Goal: Task Accomplishment & Management: Use online tool/utility

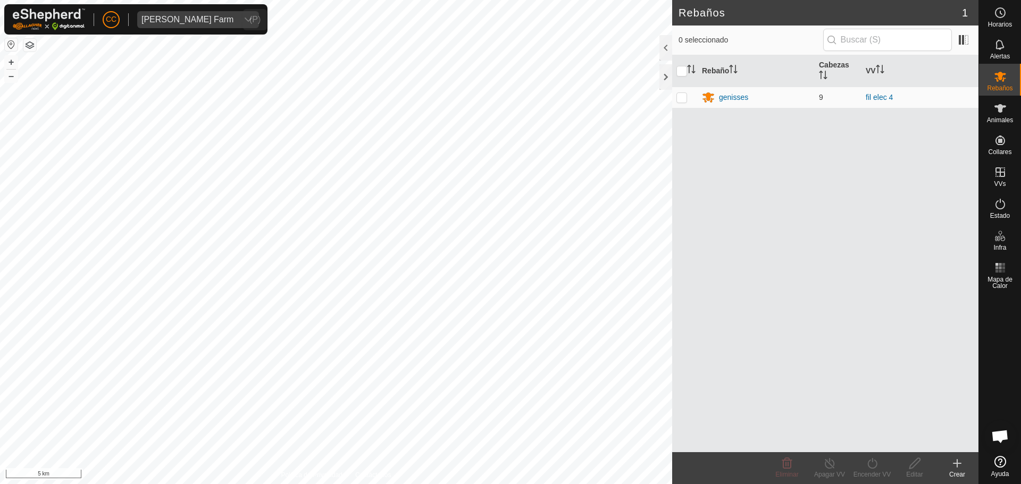
click at [187, 24] on span "[PERSON_NAME] Farm" at bounding box center [187, 19] width 100 height 17
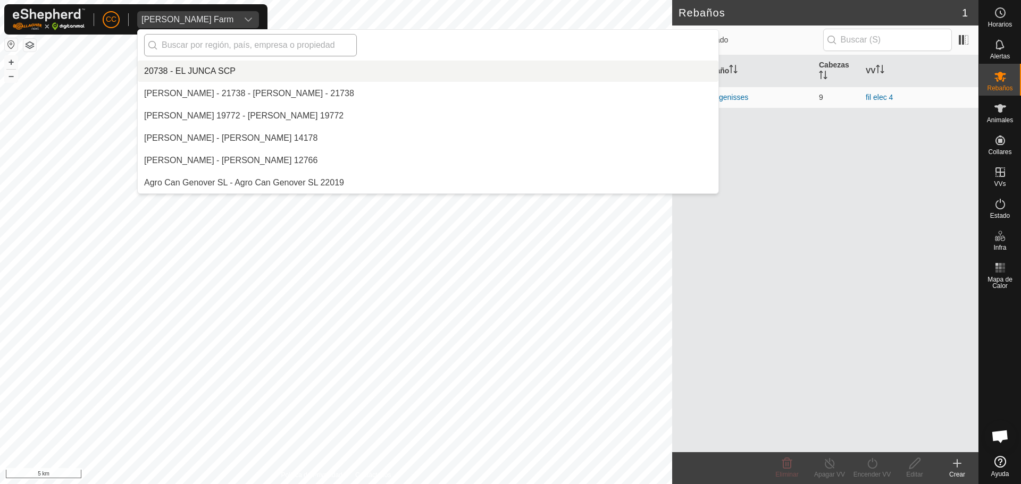
scroll to position [3193, 0]
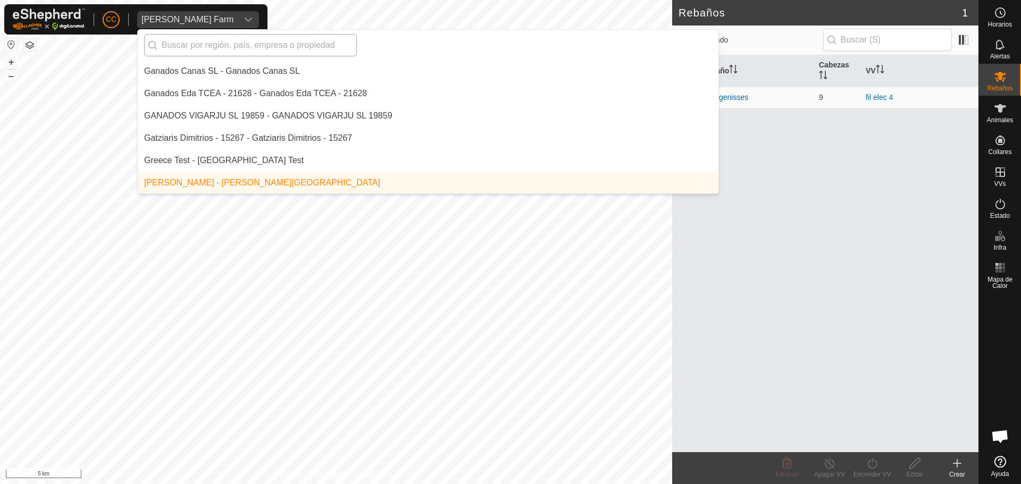
click at [191, 47] on input "text" at bounding box center [250, 45] width 213 height 22
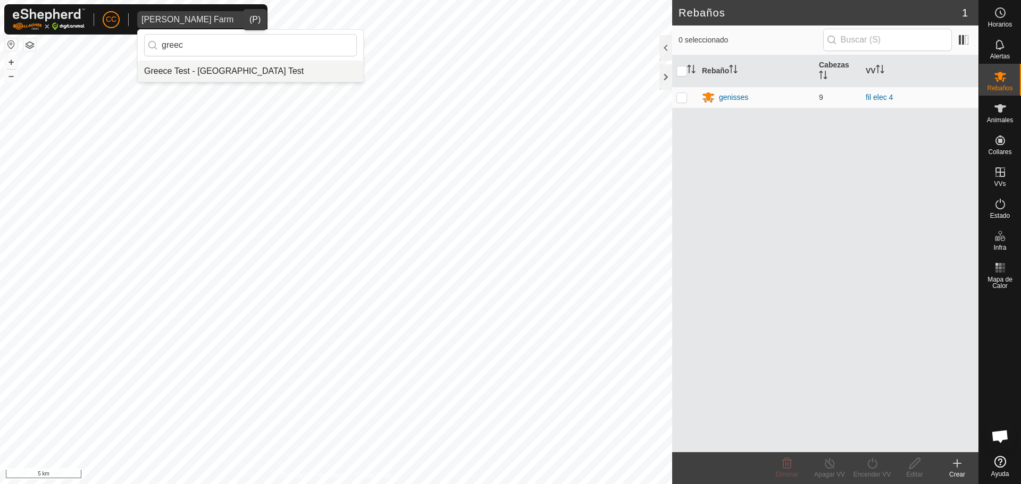
type input "greec"
click at [226, 66] on li "Greece Test - [GEOGRAPHIC_DATA] Test" at bounding box center [250, 71] width 225 height 21
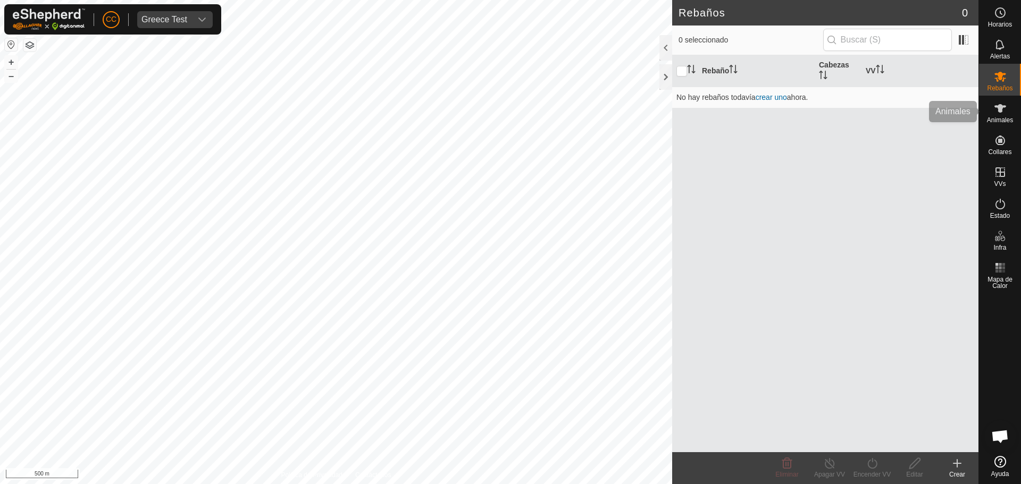
click at [1014, 114] on div "Animales" at bounding box center [1000, 112] width 42 height 32
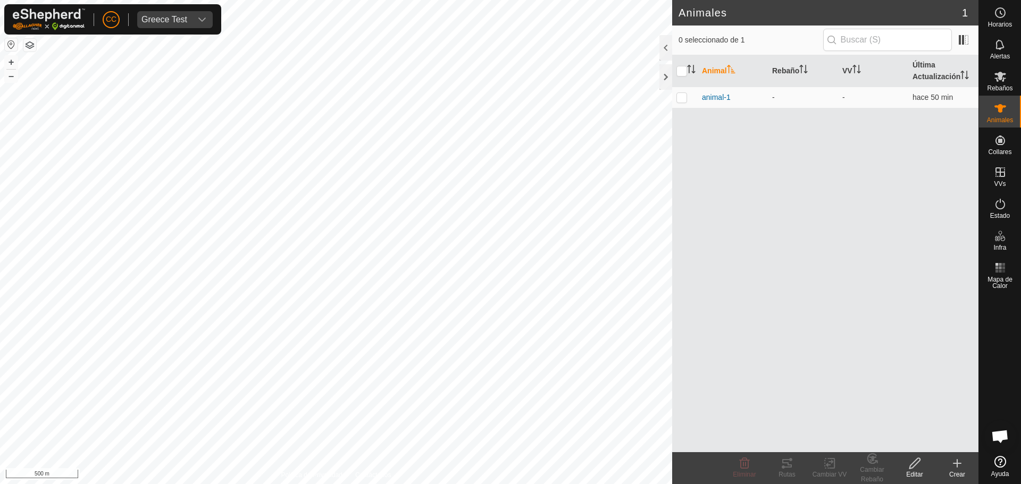
click at [712, 101] on span "animal-1" at bounding box center [716, 97] width 29 height 11
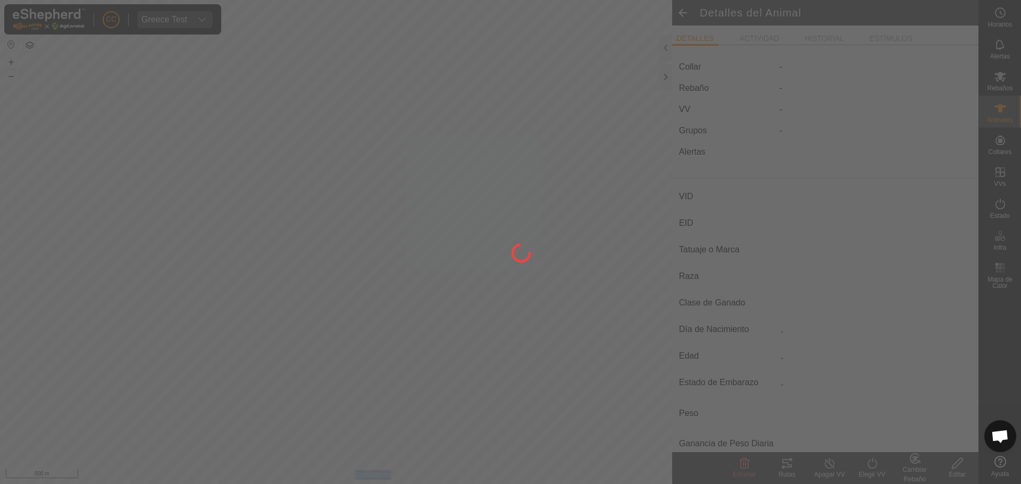
click at [712, 100] on div at bounding box center [510, 242] width 1021 height 484
type input "animal-1"
type input "-"
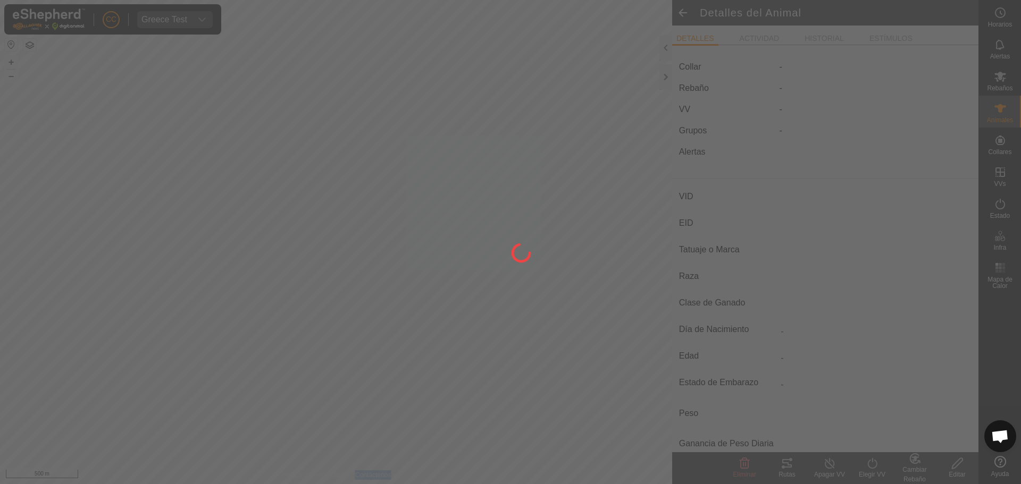
type input "-"
type input "0 kg"
type input "-"
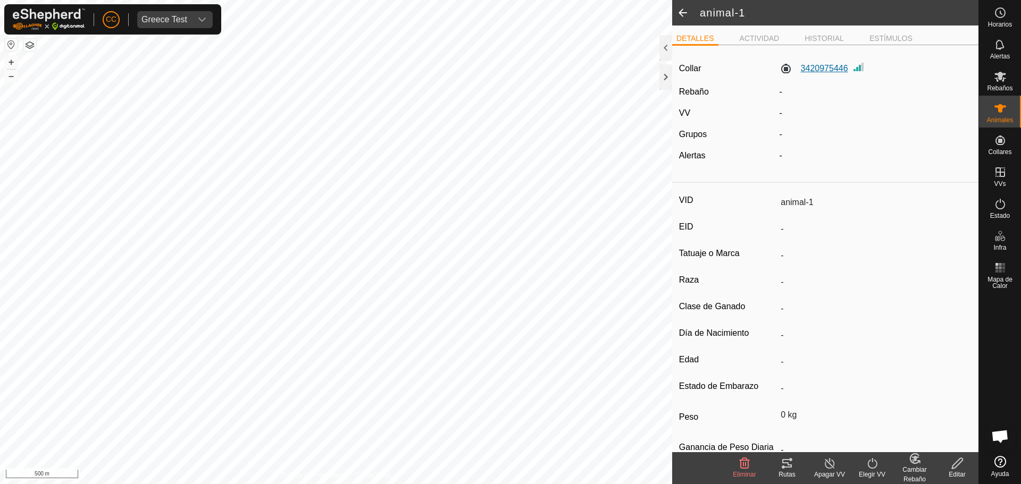
click at [825, 66] on label "3420975446" at bounding box center [813, 68] width 69 height 13
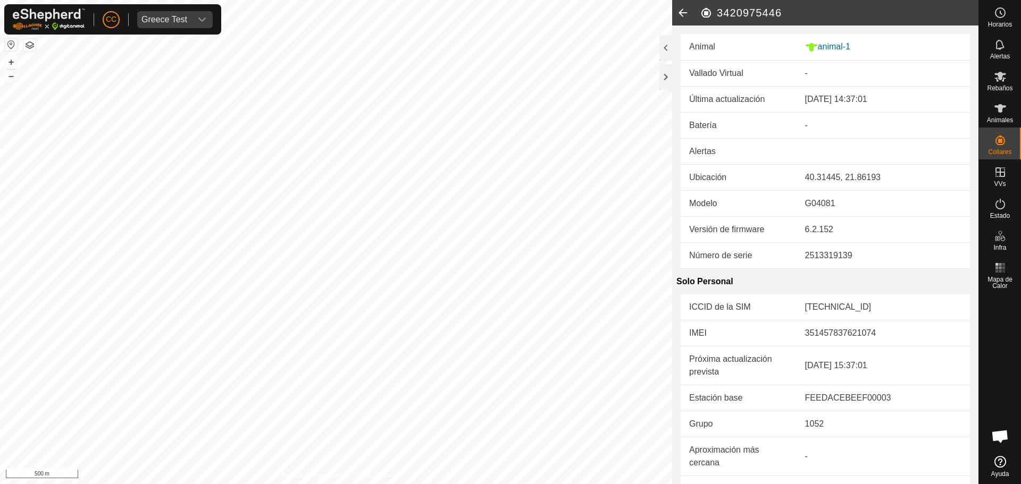
scroll to position [239, 0]
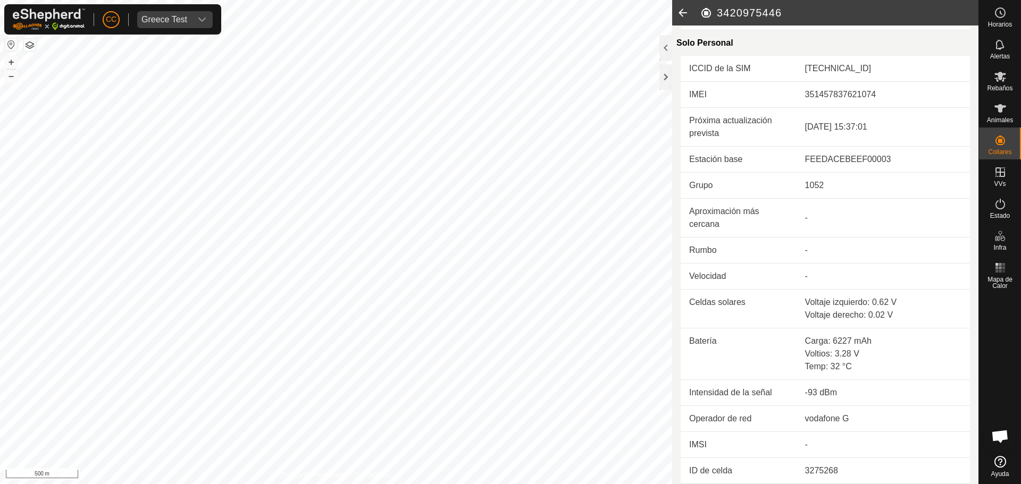
click at [685, 16] on icon at bounding box center [682, 13] width 21 height 26
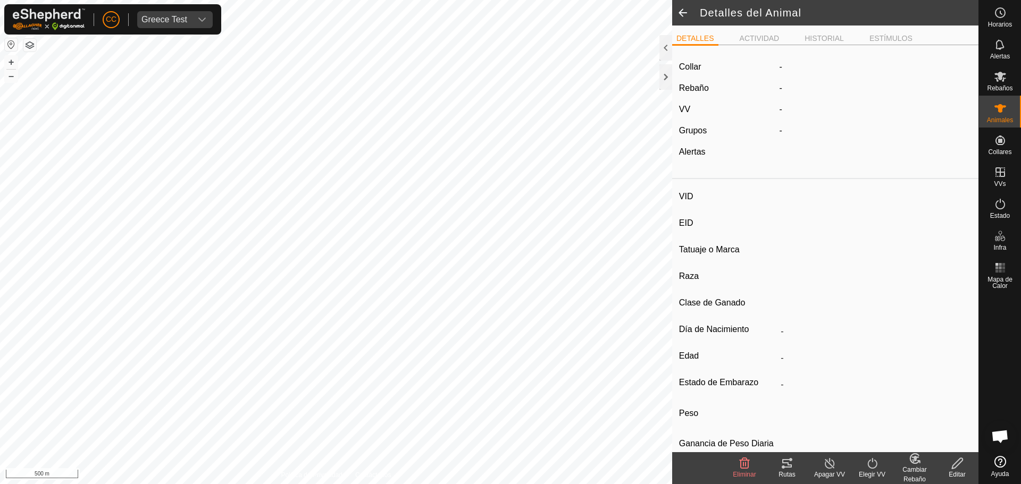
type input "animal-1"
type input "-"
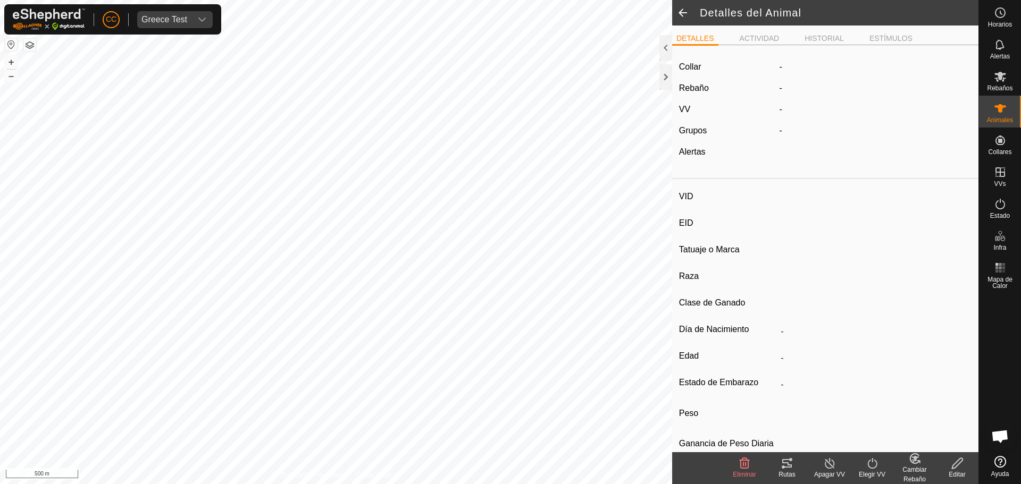
type input "0 kg"
type input "-"
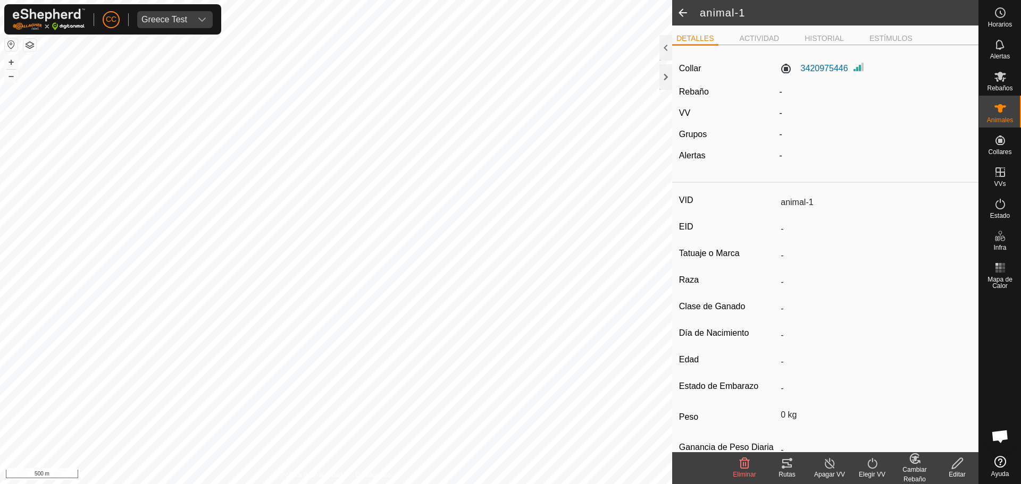
click at [780, 475] on div "Rutas" at bounding box center [787, 475] width 43 height 10
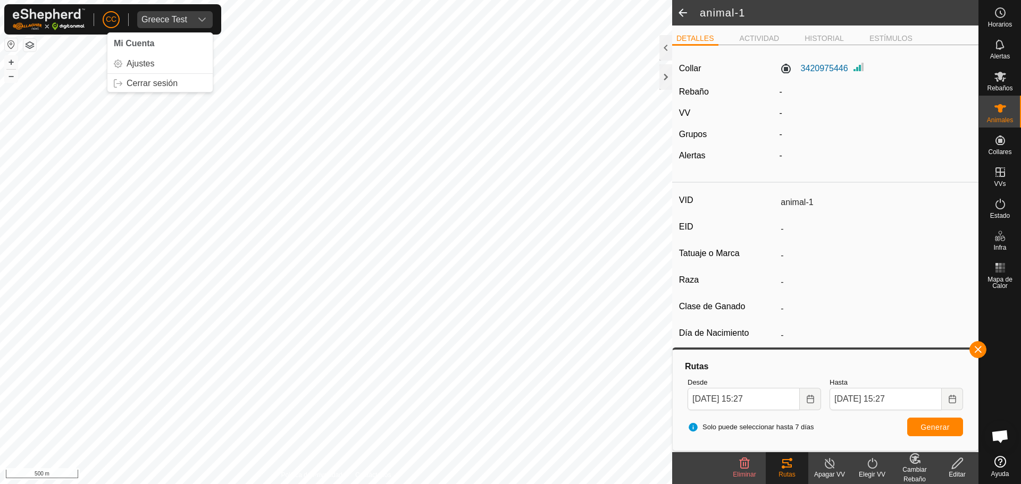
drag, startPoint x: 747, startPoint y: 545, endPoint x: 666, endPoint y: 555, distance: 82.5
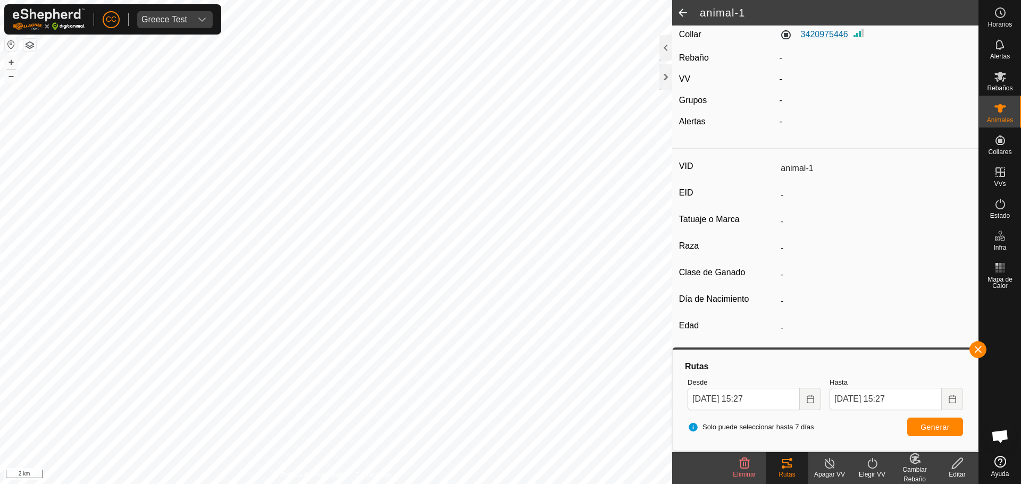
click at [838, 36] on label "3420975446" at bounding box center [813, 34] width 69 height 13
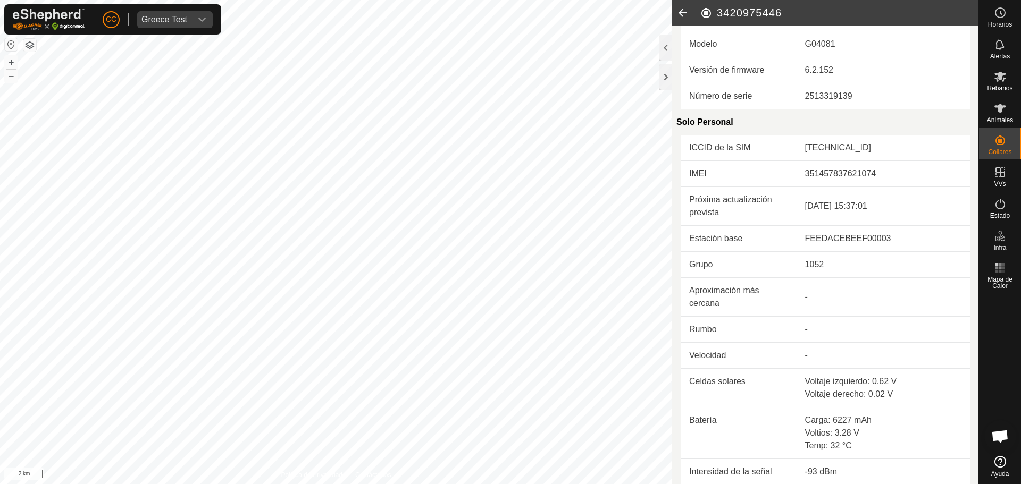
scroll to position [239, 0]
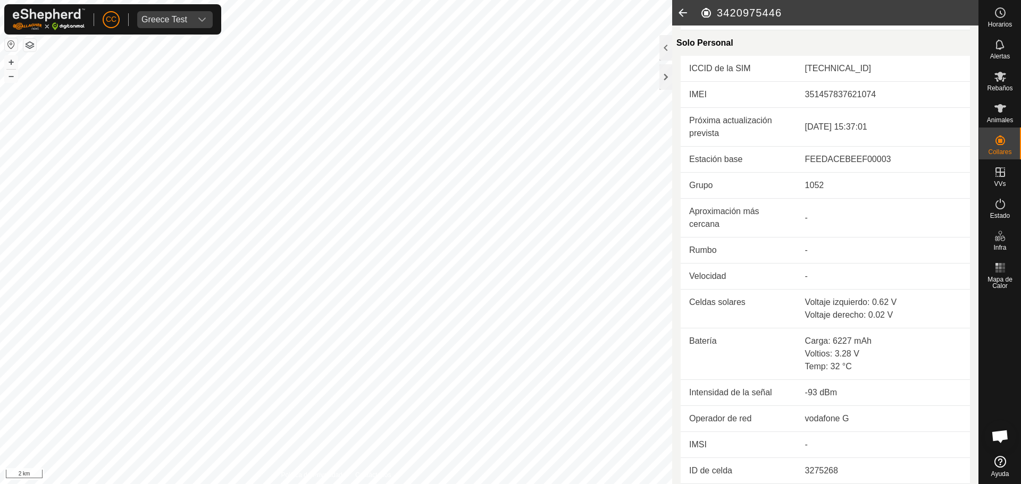
click at [677, 7] on icon at bounding box center [682, 13] width 21 height 26
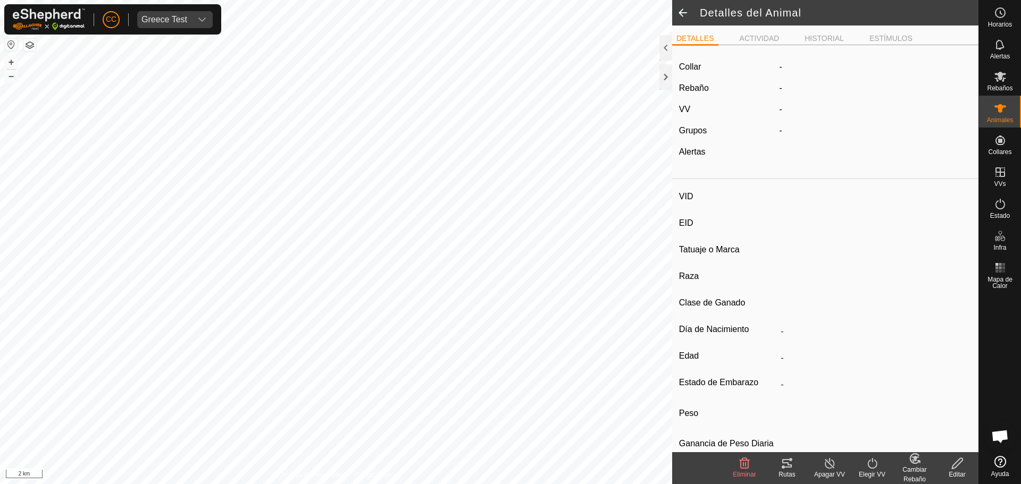
type input "animal-1"
type input "-"
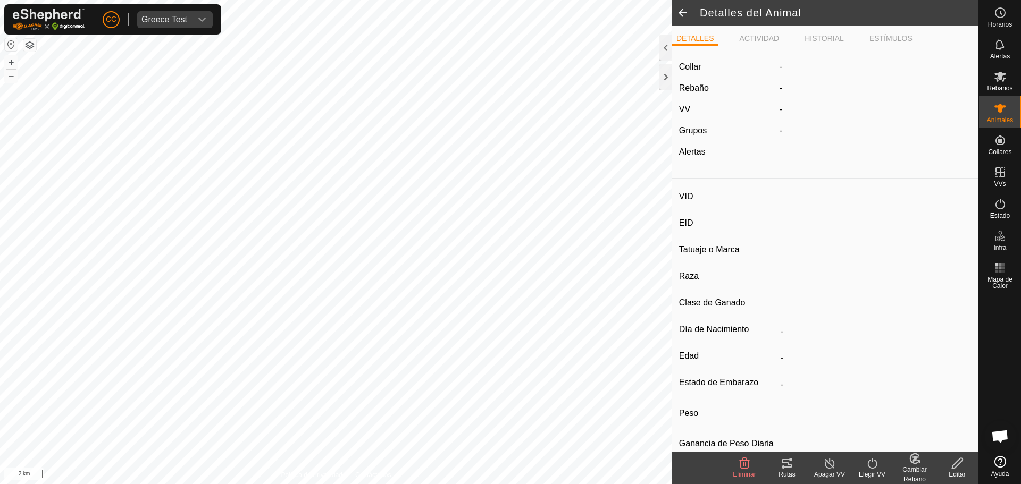
type input "0 kg"
type input "-"
click at [790, 462] on icon at bounding box center [786, 463] width 13 height 13
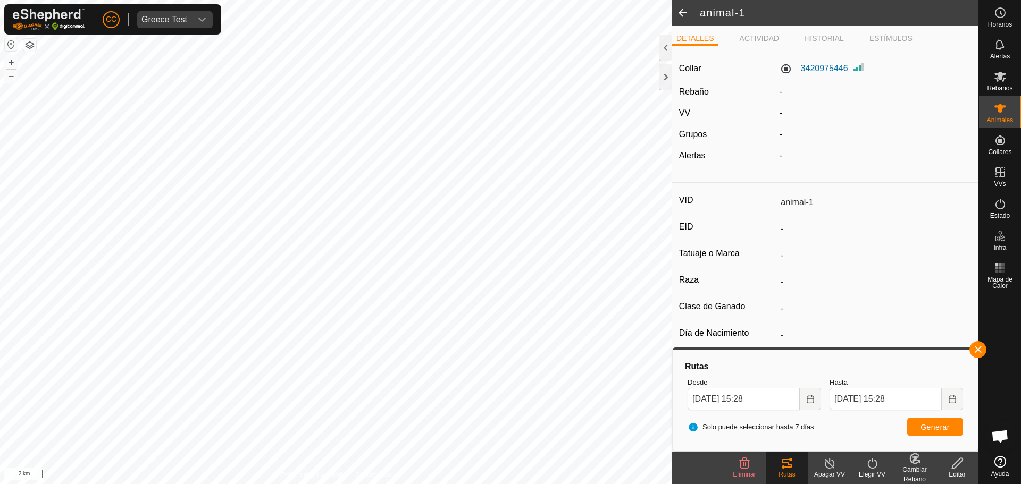
scroll to position [34, 0]
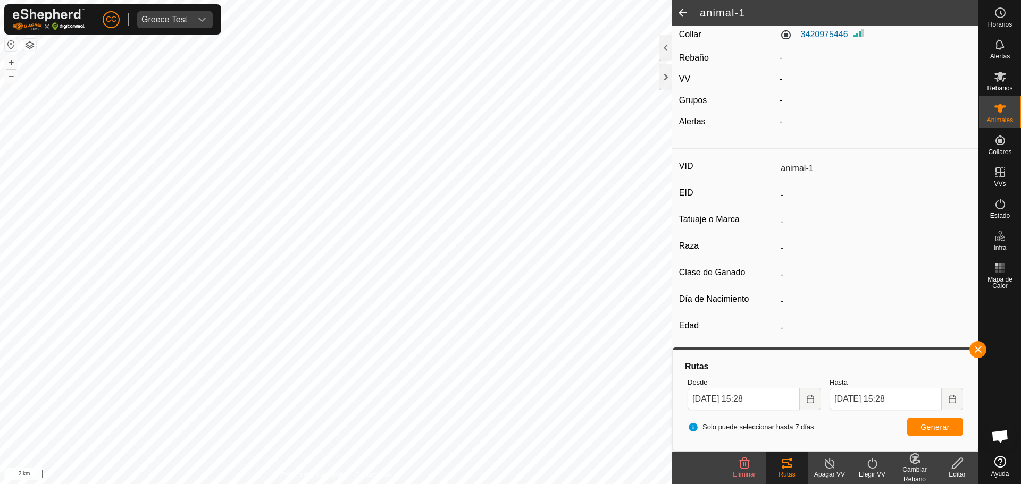
click at [787, 464] on icon at bounding box center [787, 463] width 10 height 9
click at [818, 393] on button "Choose Date" at bounding box center [810, 399] width 21 height 22
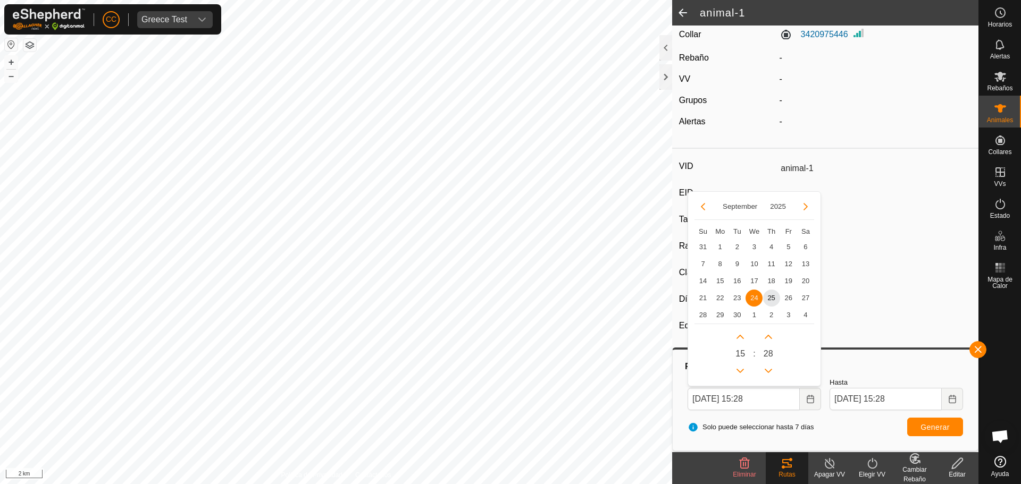
click at [754, 297] on span "24" at bounding box center [753, 298] width 17 height 17
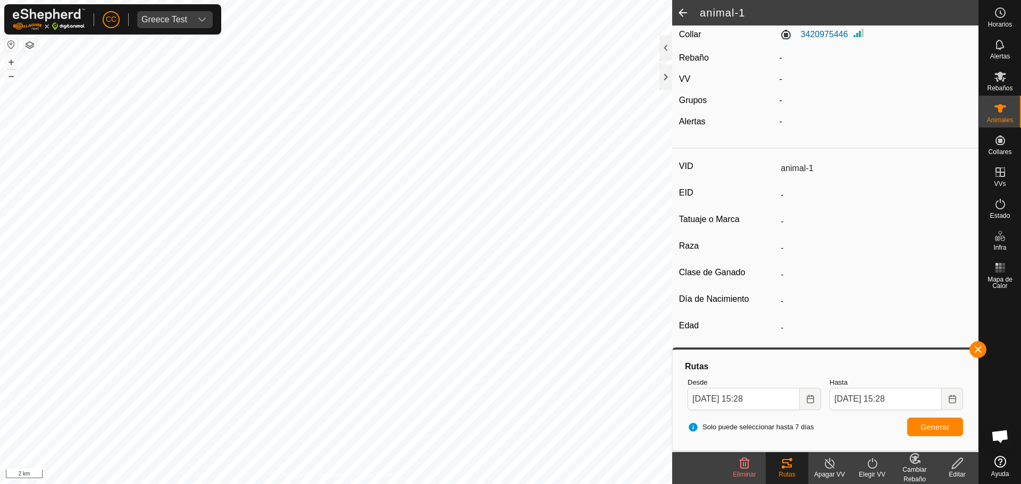
click at [789, 472] on div "Rutas" at bounding box center [787, 475] width 43 height 10
click at [948, 427] on span "Generar" at bounding box center [934, 427] width 29 height 9
click at [818, 35] on label "3420975446" at bounding box center [813, 34] width 69 height 13
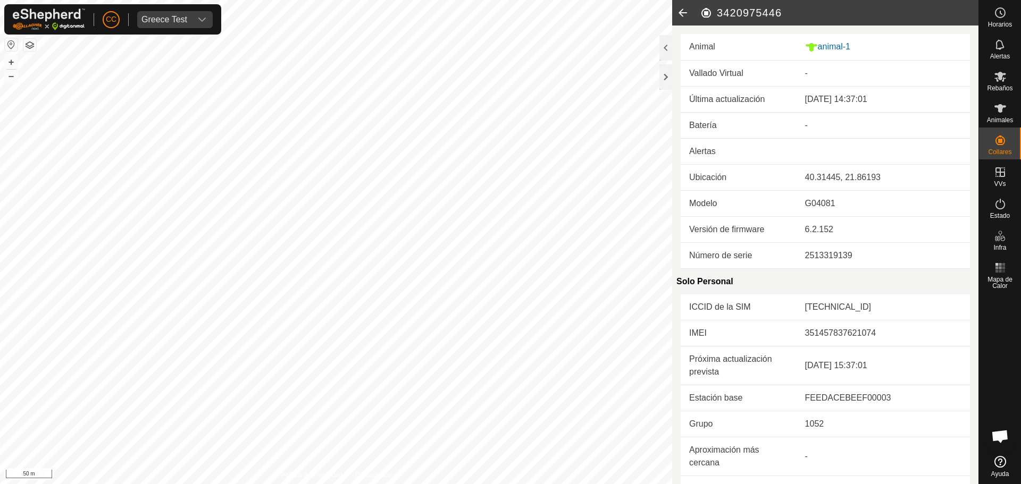
scroll to position [239, 0]
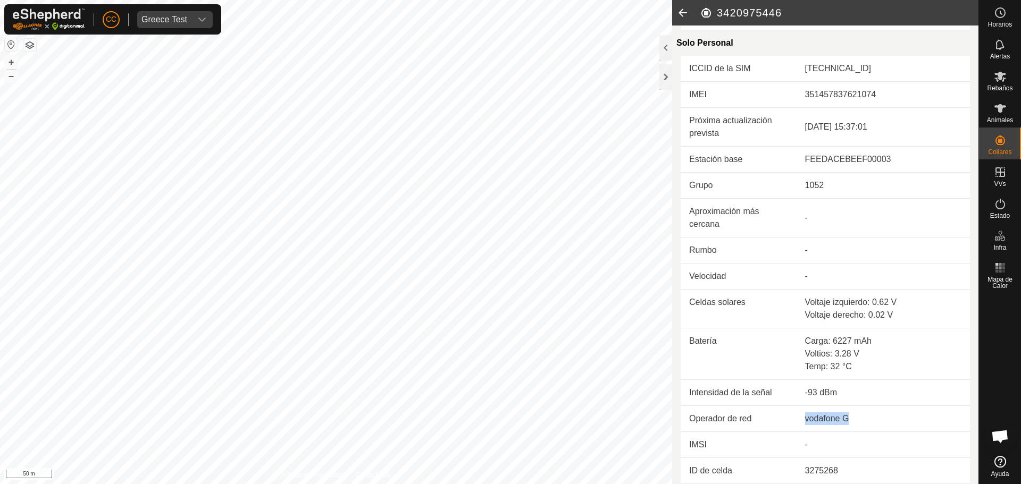
drag, startPoint x: 855, startPoint y: 425, endPoint x: 792, endPoint y: 425, distance: 63.8
click at [792, 425] on tr "Operador de red vodafone G" at bounding box center [824, 419] width 289 height 26
drag, startPoint x: 873, startPoint y: 339, endPoint x: 831, endPoint y: 344, distance: 41.8
click at [831, 344] on div "Carga: 6227 mAh" at bounding box center [883, 341] width 156 height 13
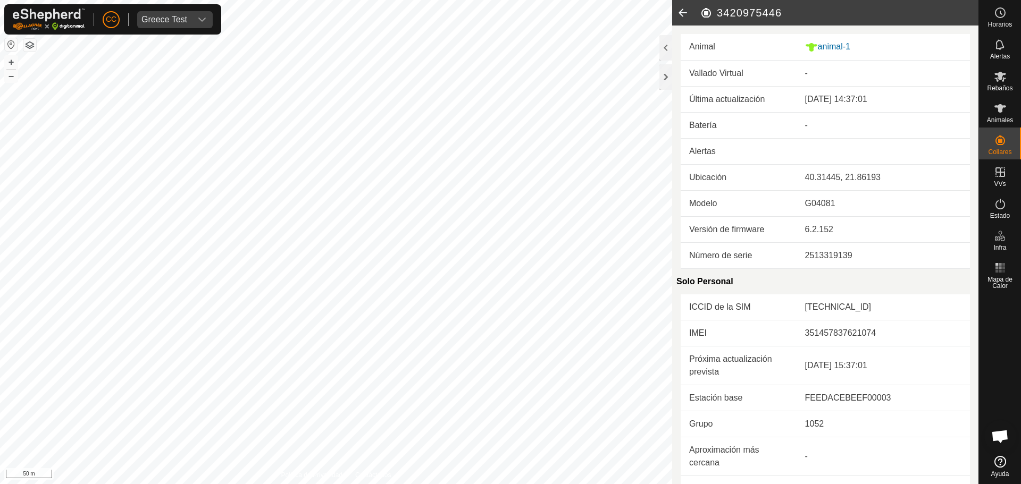
click at [897, 306] on td "[TECHNICAL_ID]" at bounding box center [882, 308] width 173 height 26
click at [897, 307] on td "[TECHNICAL_ID]" at bounding box center [882, 308] width 173 height 26
click at [895, 307] on td "[TECHNICAL_ID]" at bounding box center [882, 308] width 173 height 26
click at [870, 313] on td "[TECHNICAL_ID]" at bounding box center [882, 308] width 173 height 26
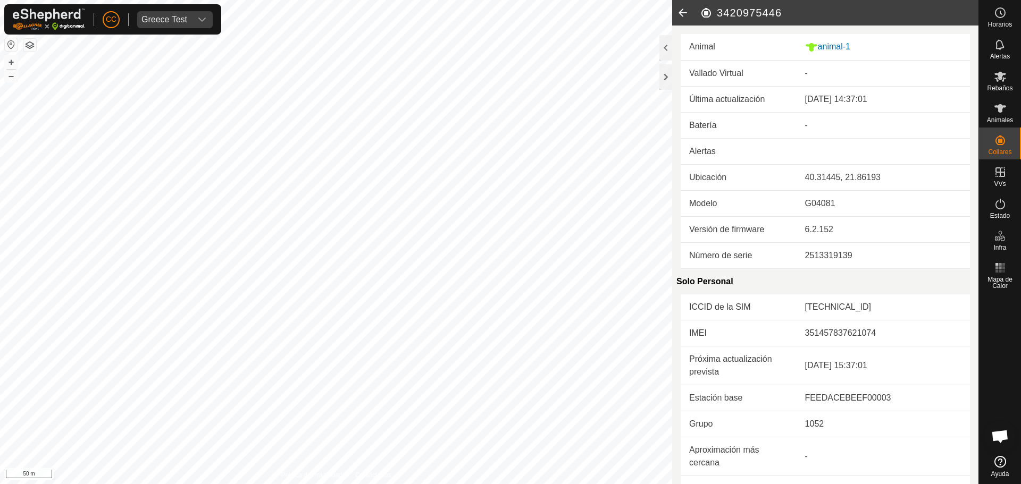
click at [870, 313] on td "[TECHNICAL_ID]" at bounding box center [882, 308] width 173 height 26
click at [870, 311] on td "[TECHNICAL_ID]" at bounding box center [882, 308] width 173 height 26
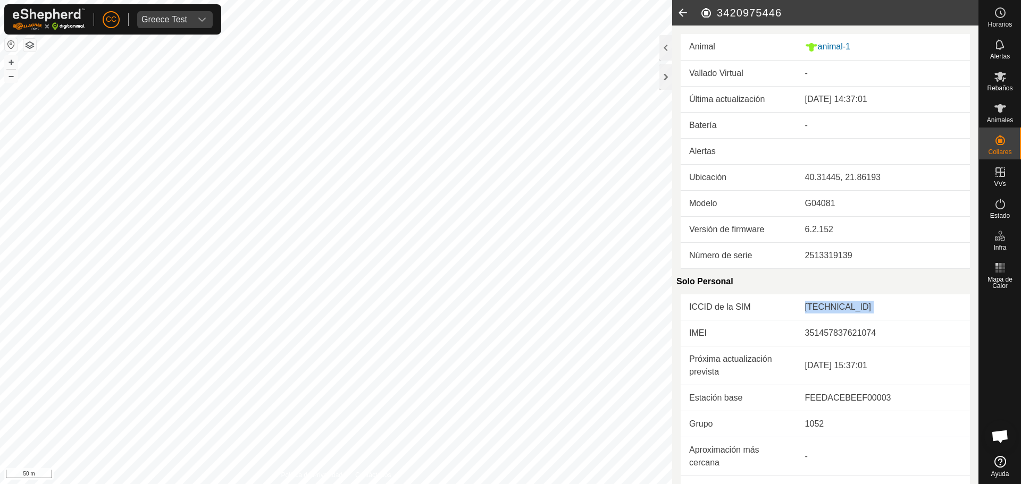
click at [870, 311] on td "[TECHNICAL_ID]" at bounding box center [882, 308] width 173 height 26
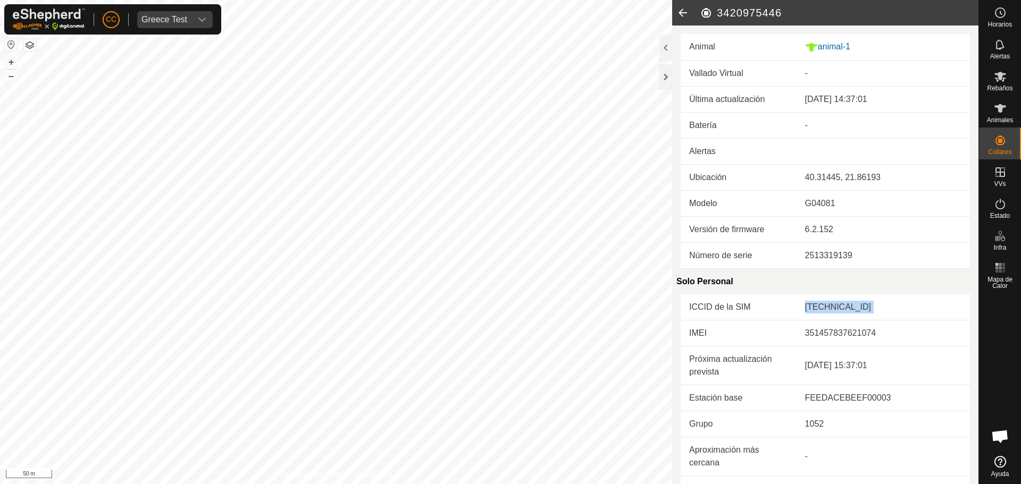
click at [870, 311] on td "[TECHNICAL_ID]" at bounding box center [882, 308] width 173 height 26
click at [869, 310] on td "[TECHNICAL_ID]" at bounding box center [882, 308] width 173 height 26
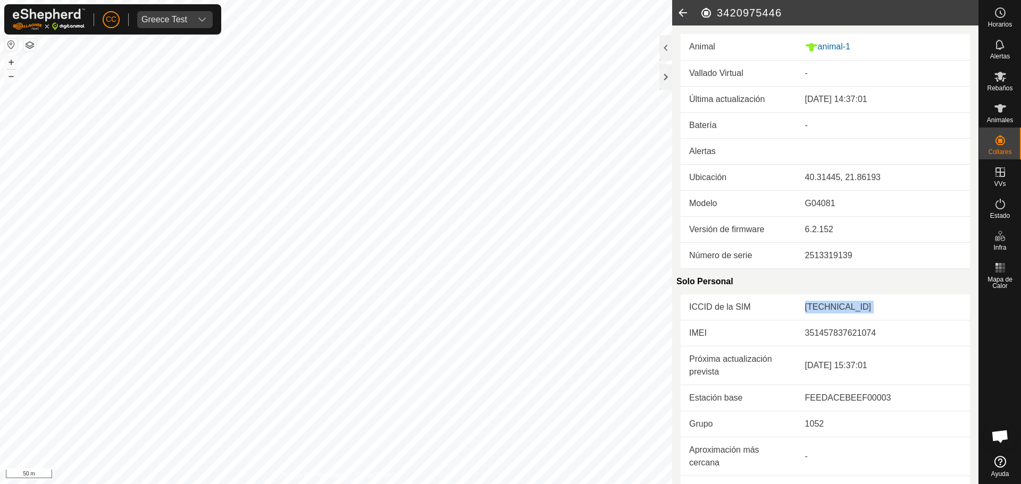
click at [869, 310] on td "[TECHNICAL_ID]" at bounding box center [882, 308] width 173 height 26
click at [822, 311] on td "[TECHNICAL_ID]" at bounding box center [882, 308] width 173 height 26
click at [822, 310] on td "[TECHNICAL_ID]" at bounding box center [882, 308] width 173 height 26
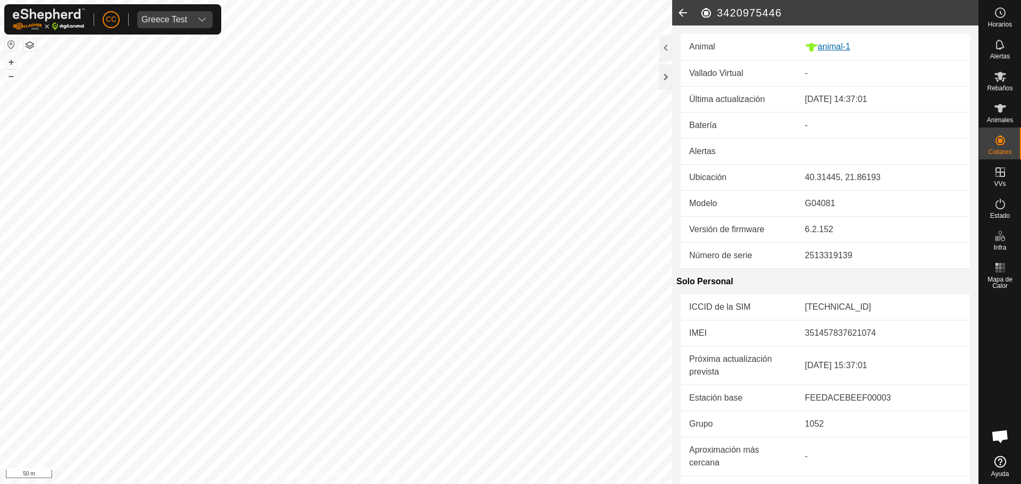
click at [834, 46] on div "animal-1" at bounding box center [883, 46] width 156 height 13
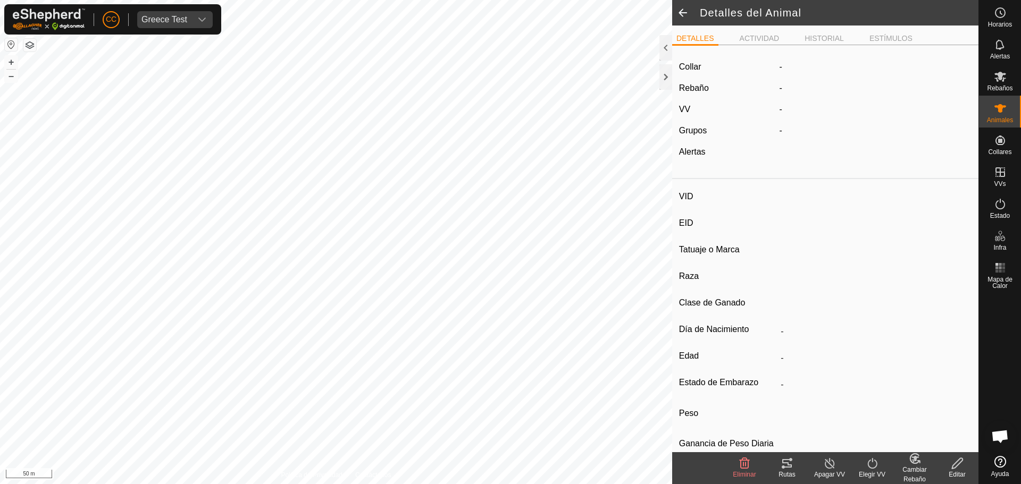
scroll to position [30, 0]
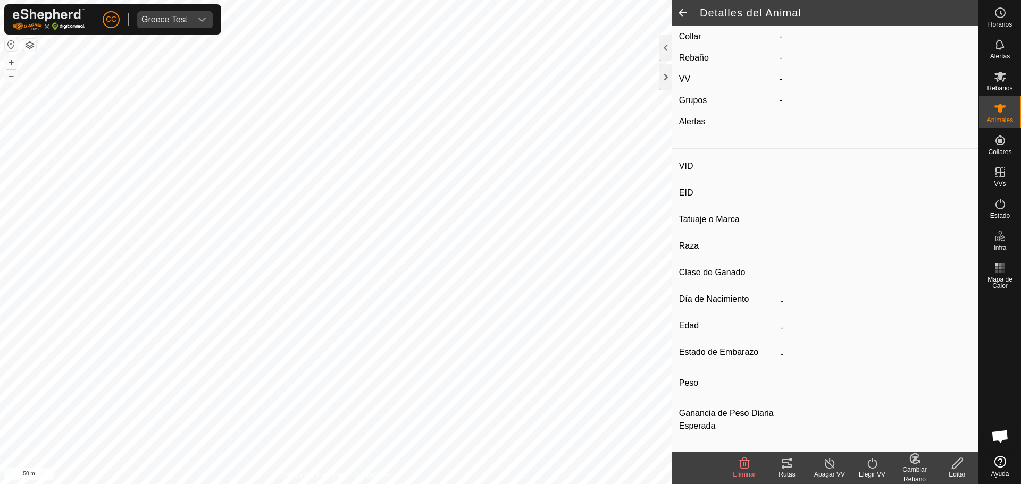
type input "animal-1"
type input "-"
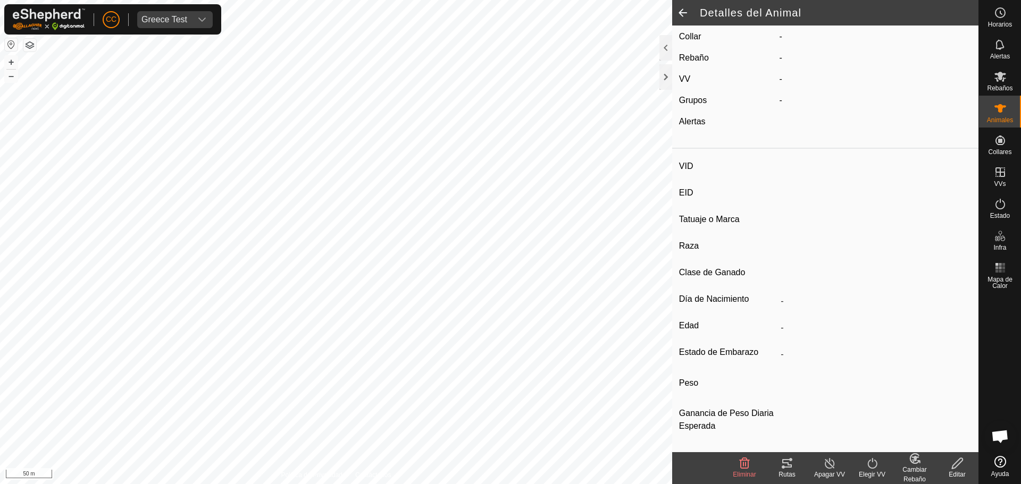
type input "0 kg"
type input "-"
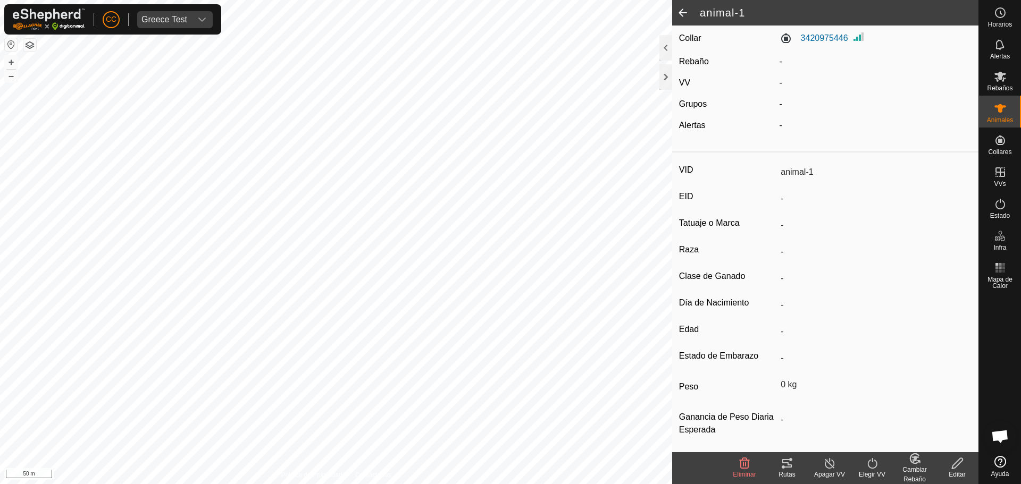
scroll to position [0, 0]
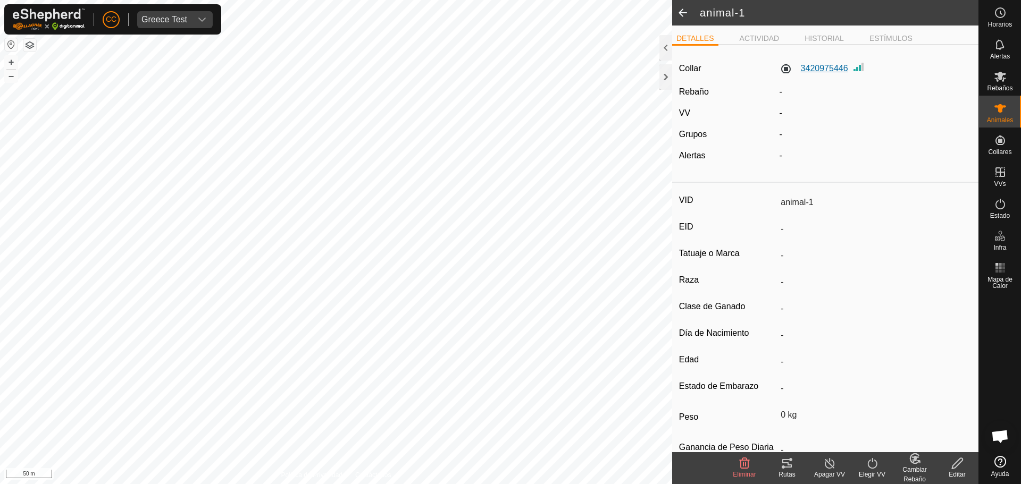
click at [810, 70] on label "3420975446" at bounding box center [813, 68] width 69 height 13
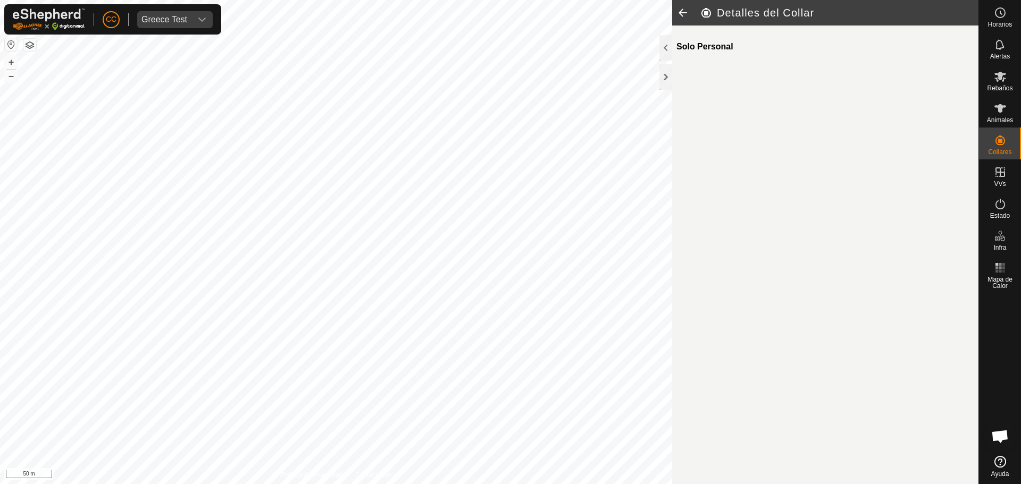
click at [683, 15] on icon at bounding box center [682, 13] width 21 height 26
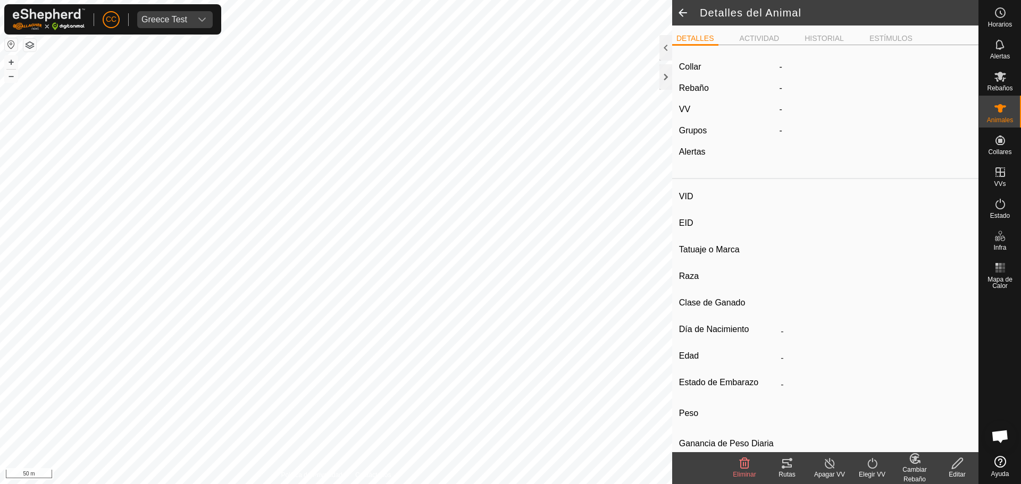
type input "animal-1"
type input "-"
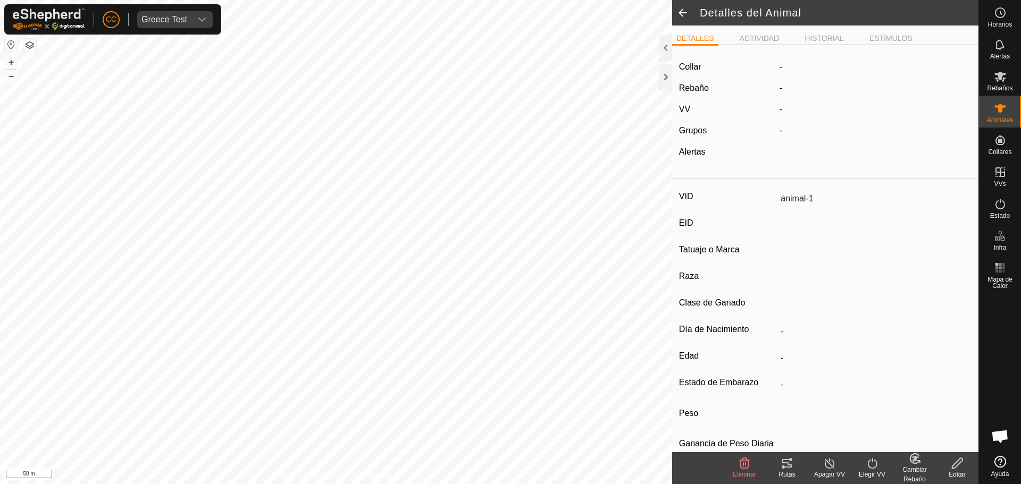
type input "0 kg"
type input "-"
click at [683, 15] on span at bounding box center [682, 13] width 21 height 26
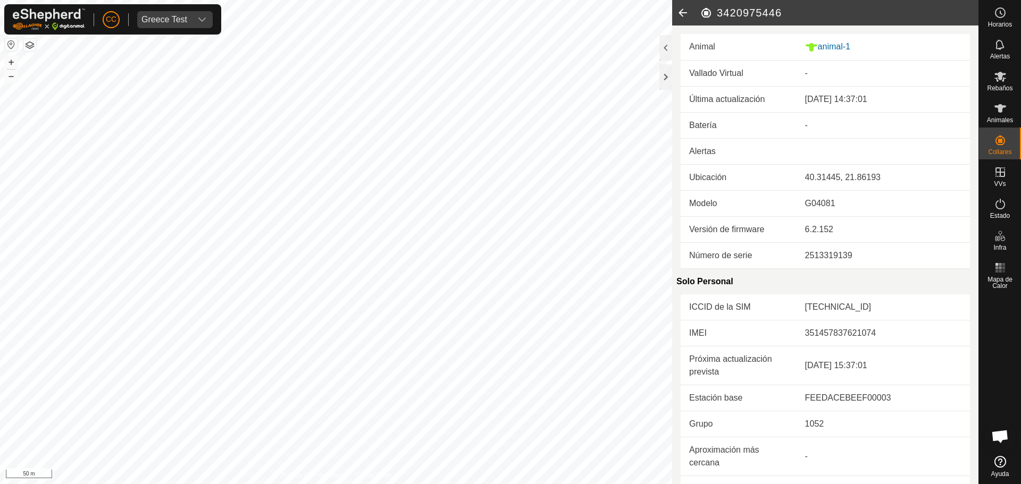
click at [683, 15] on icon at bounding box center [682, 13] width 21 height 26
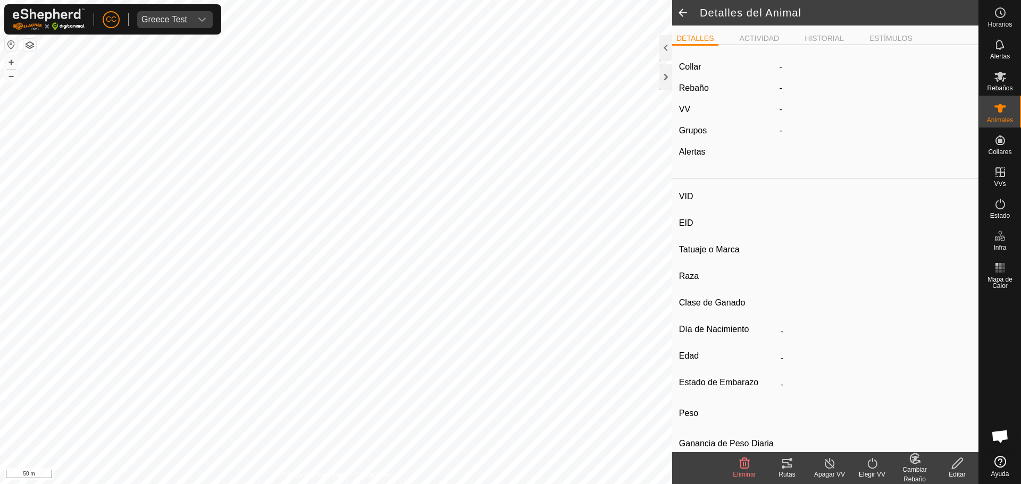
type input "animal-1"
type input "-"
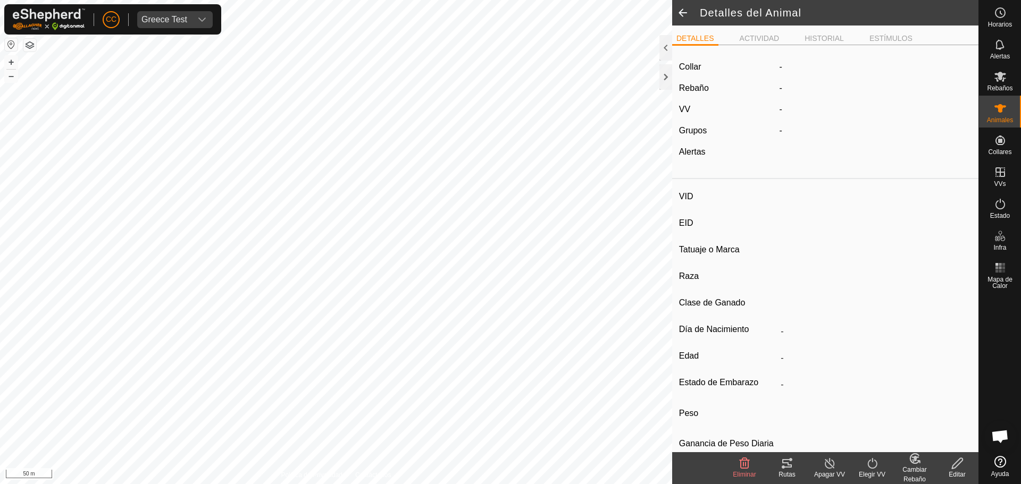
type input "0 kg"
type input "-"
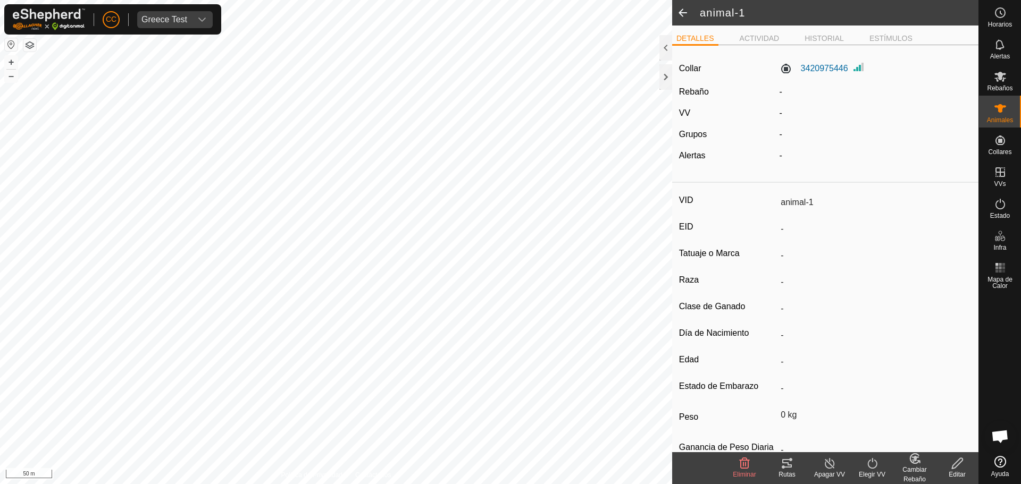
click at [685, 13] on span at bounding box center [682, 13] width 21 height 26
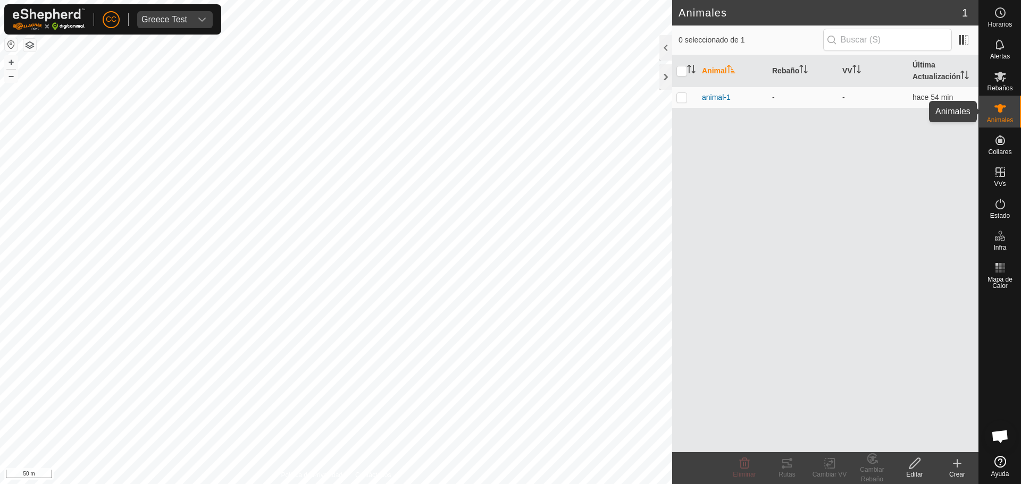
click at [1006, 111] on es-animals-svg-icon at bounding box center [999, 108] width 19 height 17
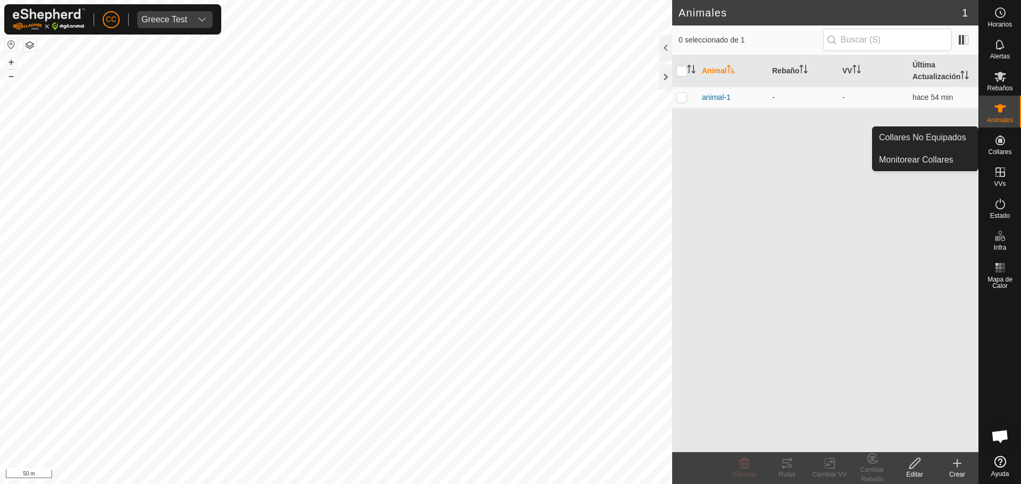
click at [1004, 150] on span "Collares" at bounding box center [999, 152] width 23 height 6
